Goal: Use online tool/utility: Use online tool/utility

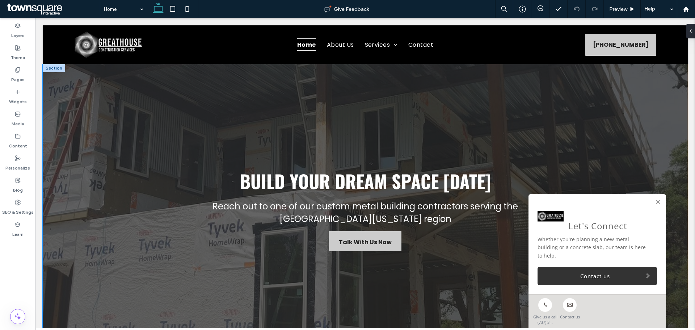
click at [410, 94] on div "Build Your Dream Space [DATE] Reach out to one of our custom metal building con…" at bounding box center [365, 209] width 434 height 290
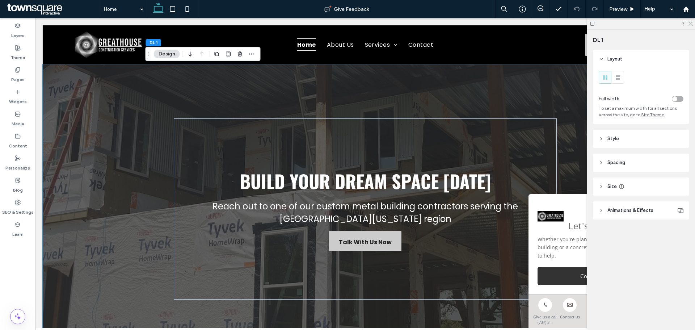
click at [627, 211] on span "Animations & Effects" at bounding box center [630, 210] width 46 height 7
click at [622, 207] on span "Animations & Effects" at bounding box center [630, 210] width 46 height 7
click at [610, 145] on header "Style" at bounding box center [641, 139] width 96 height 18
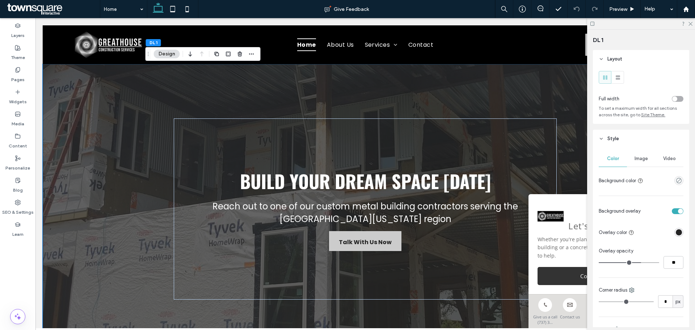
click at [641, 159] on span "Image" at bounding box center [640, 159] width 13 height 6
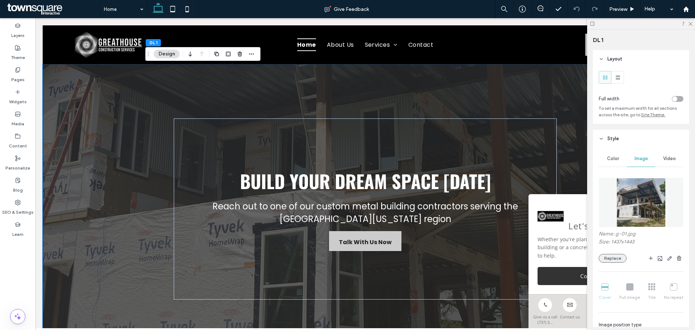
click at [607, 258] on button "Replace" at bounding box center [613, 258] width 28 height 9
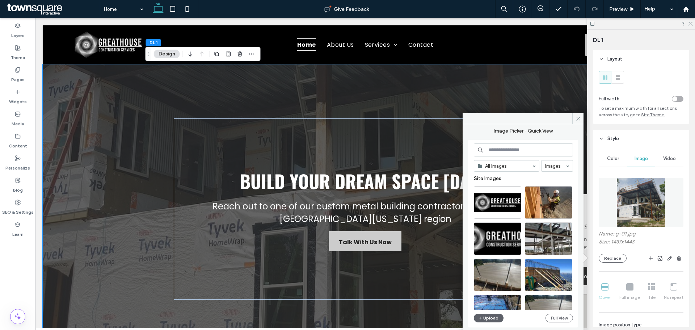
click at [511, 151] on input at bounding box center [523, 149] width 99 height 13
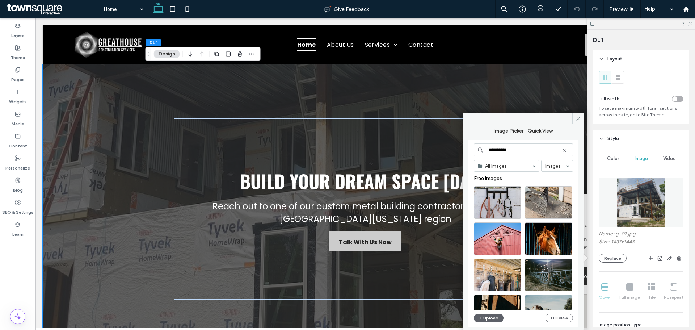
type input "**********"
click at [688, 24] on icon at bounding box center [690, 23] width 5 height 5
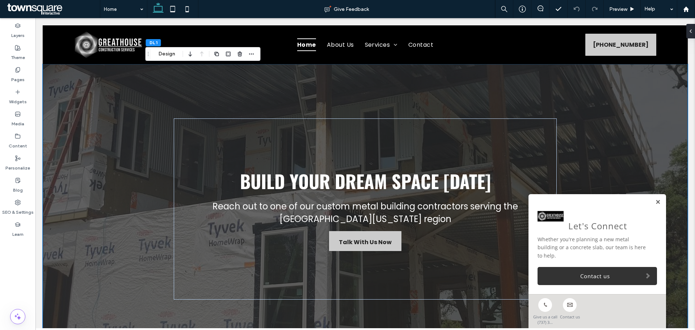
click at [655, 205] on link at bounding box center [657, 202] width 5 height 6
